Goal: Task Accomplishment & Management: Use online tool/utility

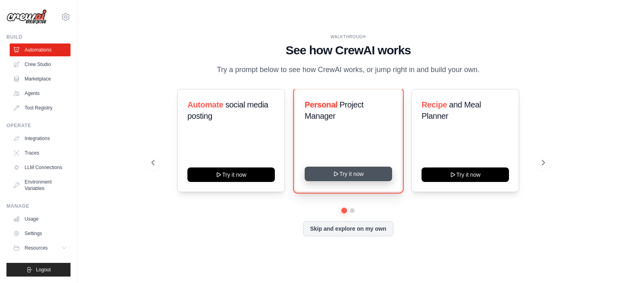
click at [347, 181] on button "Try it now" at bounding box center [348, 174] width 87 height 15
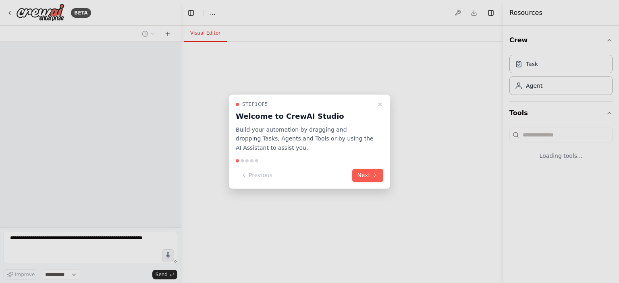
select select "****"
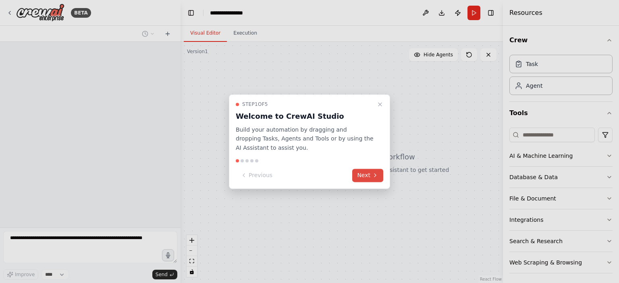
click at [377, 179] on button "Next" at bounding box center [367, 175] width 31 height 13
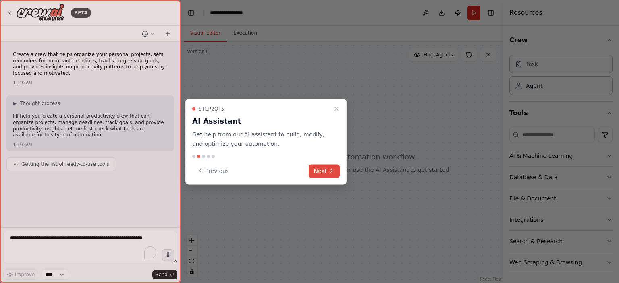
click at [332, 172] on icon at bounding box center [331, 171] width 6 height 6
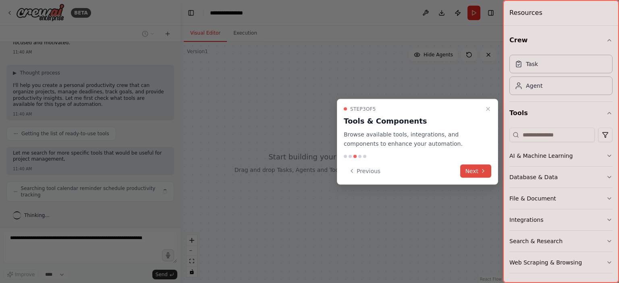
click at [478, 174] on button "Next" at bounding box center [475, 170] width 31 height 13
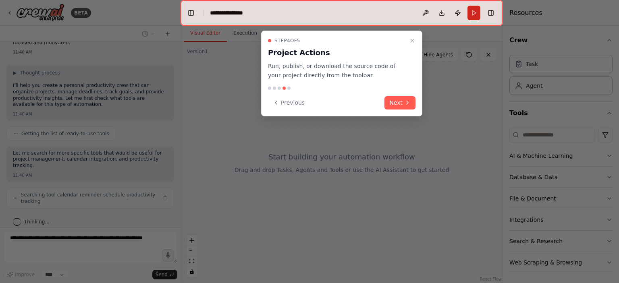
scroll to position [24, 0]
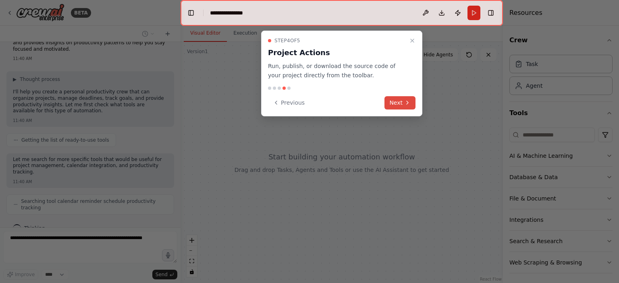
click at [402, 104] on button "Next" at bounding box center [399, 102] width 31 height 13
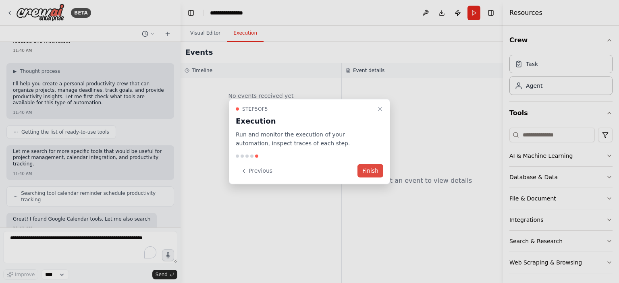
click at [369, 170] on button "Finish" at bounding box center [370, 170] width 26 height 13
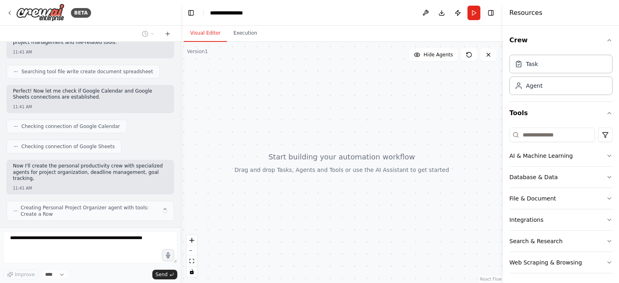
scroll to position [221, 0]
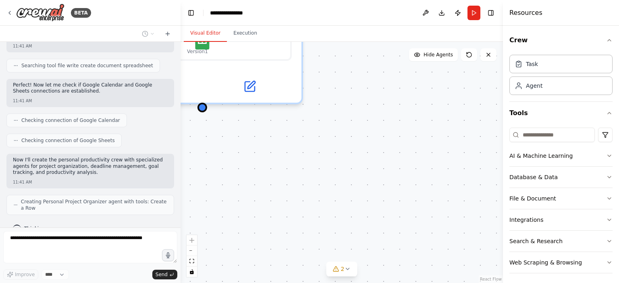
click at [402, 154] on div "Personal Project Organizer Organize and structure personal projects by creating…" at bounding box center [342, 162] width 322 height 241
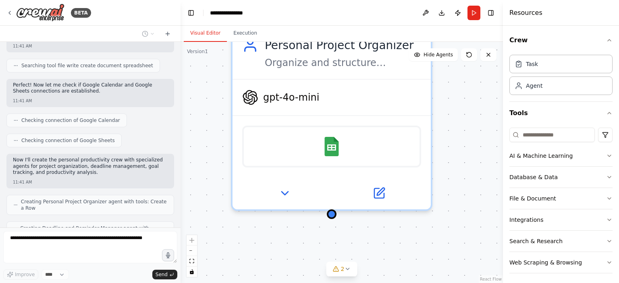
scroll to position [248, 0]
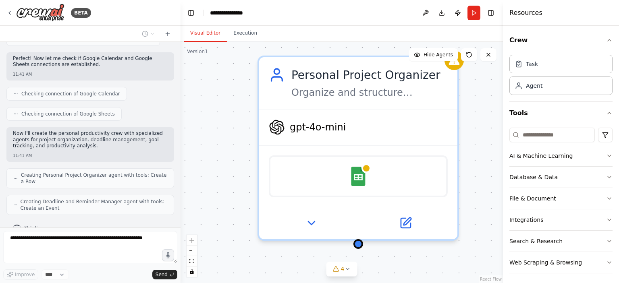
drag, startPoint x: 245, startPoint y: 148, endPoint x: 401, endPoint y: 284, distance: 207.3
click at [401, 283] on html "BETA Create a crew that helps organize your personal projects, sets reminders f…" at bounding box center [309, 141] width 619 height 283
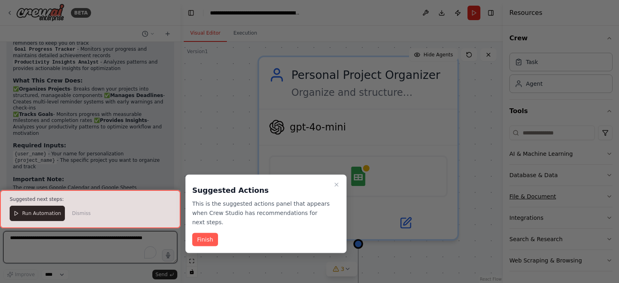
scroll to position [776, 0]
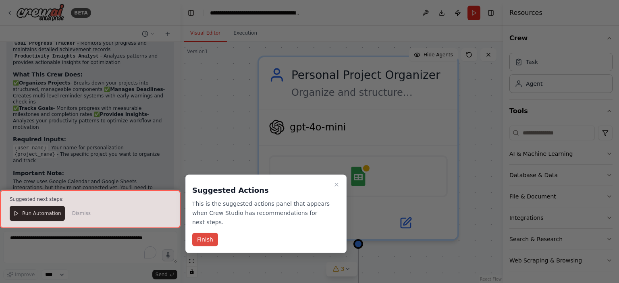
click at [205, 233] on button "Finish" at bounding box center [205, 239] width 26 height 13
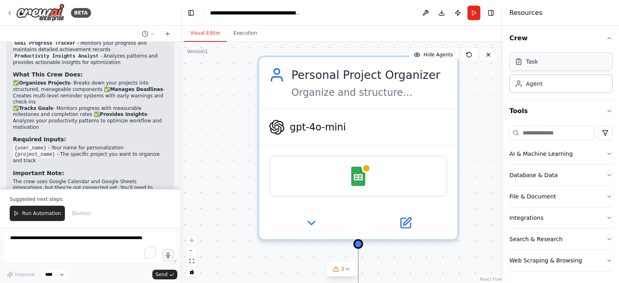
click at [572, 63] on div "Task" at bounding box center [560, 61] width 103 height 19
click at [606, 153] on icon "button" at bounding box center [609, 154] width 6 height 6
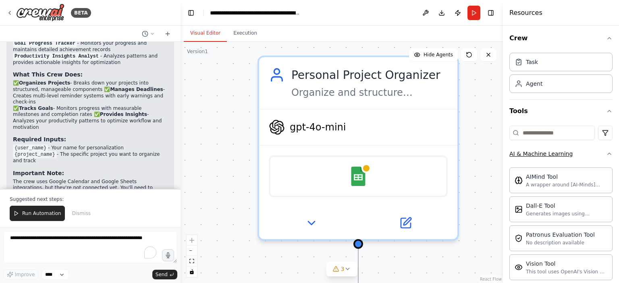
click at [606, 153] on icon "button" at bounding box center [609, 154] width 6 height 6
